Goal: Transaction & Acquisition: Purchase product/service

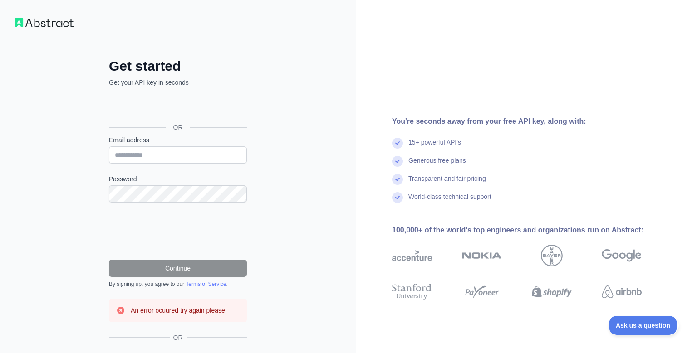
click at [173, 112] on div "Sign in with Google. Opens in new tab" at bounding box center [177, 107] width 136 height 20
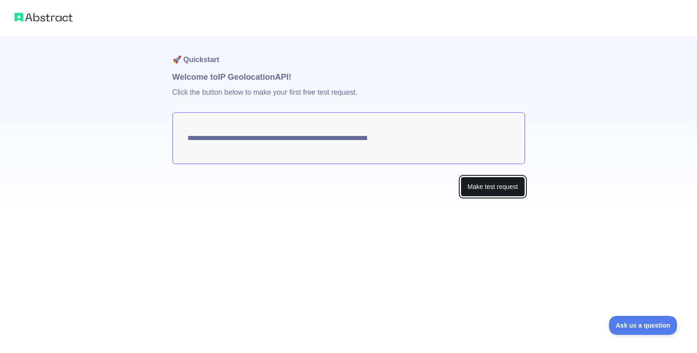
click at [478, 190] on button "Make test request" at bounding box center [492, 187] width 64 height 20
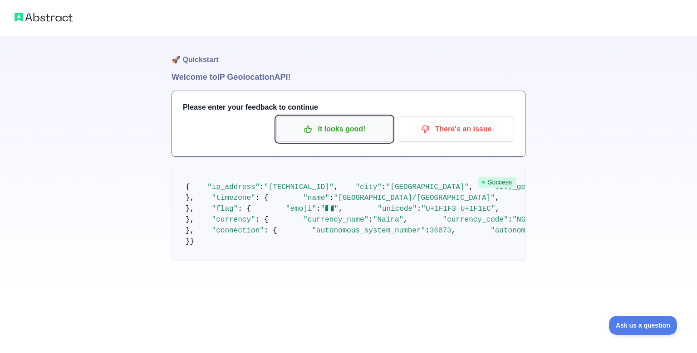
click at [361, 127] on p "It looks good!" at bounding box center [334, 129] width 103 height 15
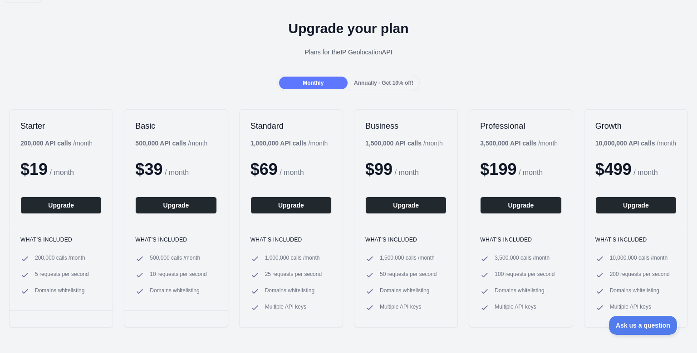
scroll to position [24, 0]
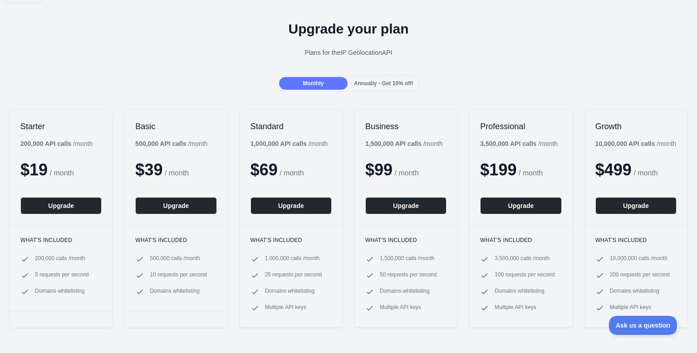
click at [455, 33] on h1 "Upgrade your plan" at bounding box center [348, 29] width 682 height 16
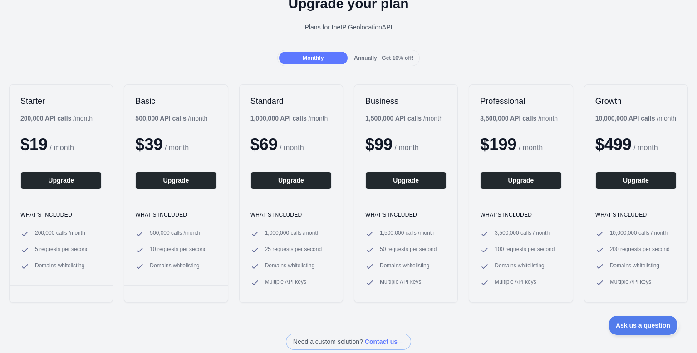
scroll to position [49, 0]
click at [154, 23] on div "Plans for the IP Geolocation API" at bounding box center [348, 26] width 682 height 9
